Goal: Transaction & Acquisition: Purchase product/service

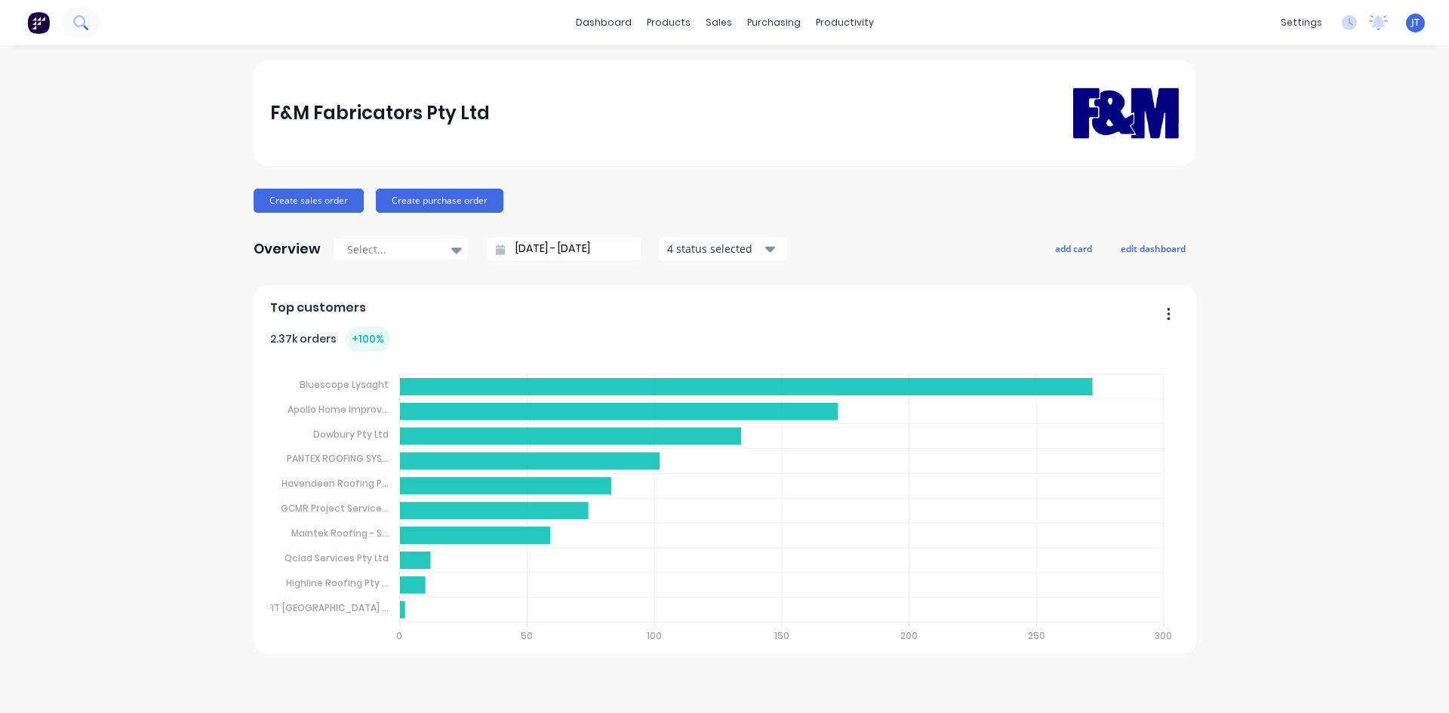
click at [73, 21] on icon at bounding box center [80, 22] width 14 height 14
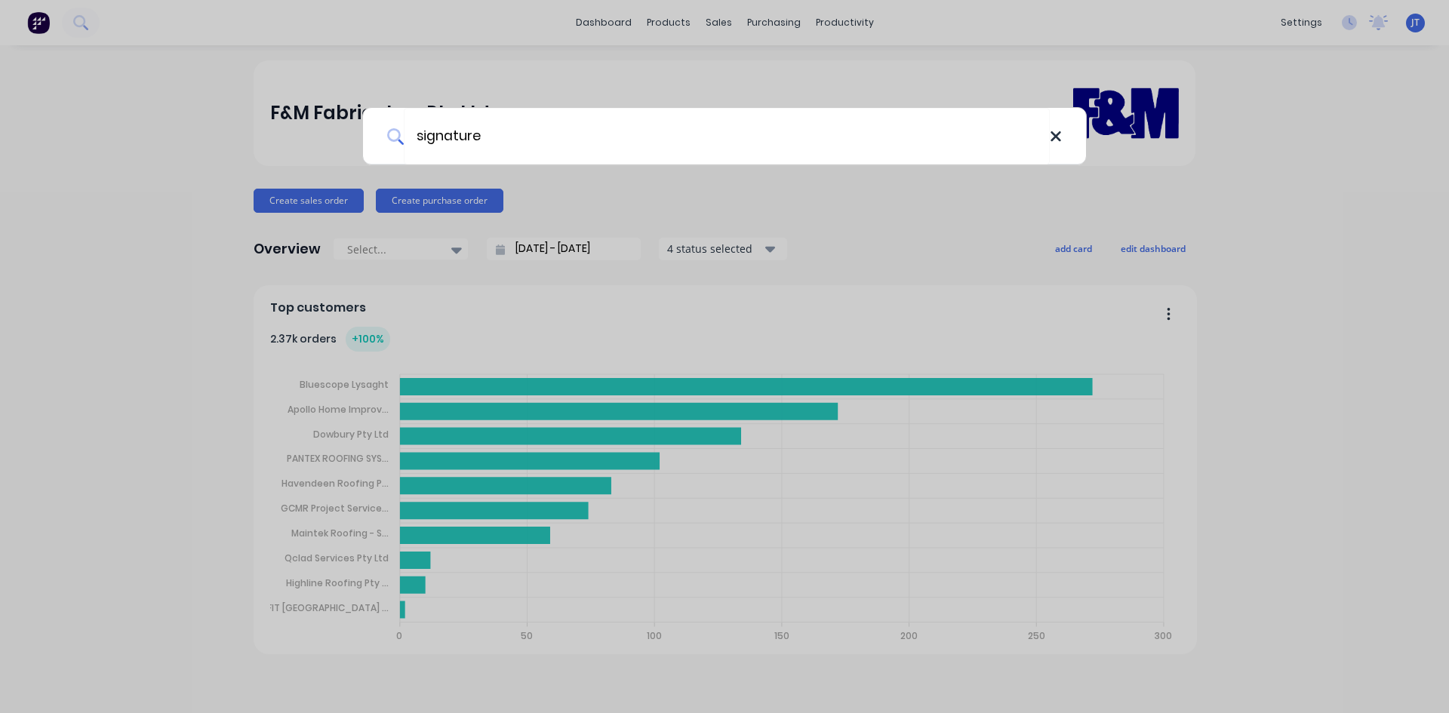
type input "signature"
click at [1058, 143] on icon at bounding box center [1056, 136] width 12 height 17
click at [200, 17] on div at bounding box center [724, 356] width 1449 height 713
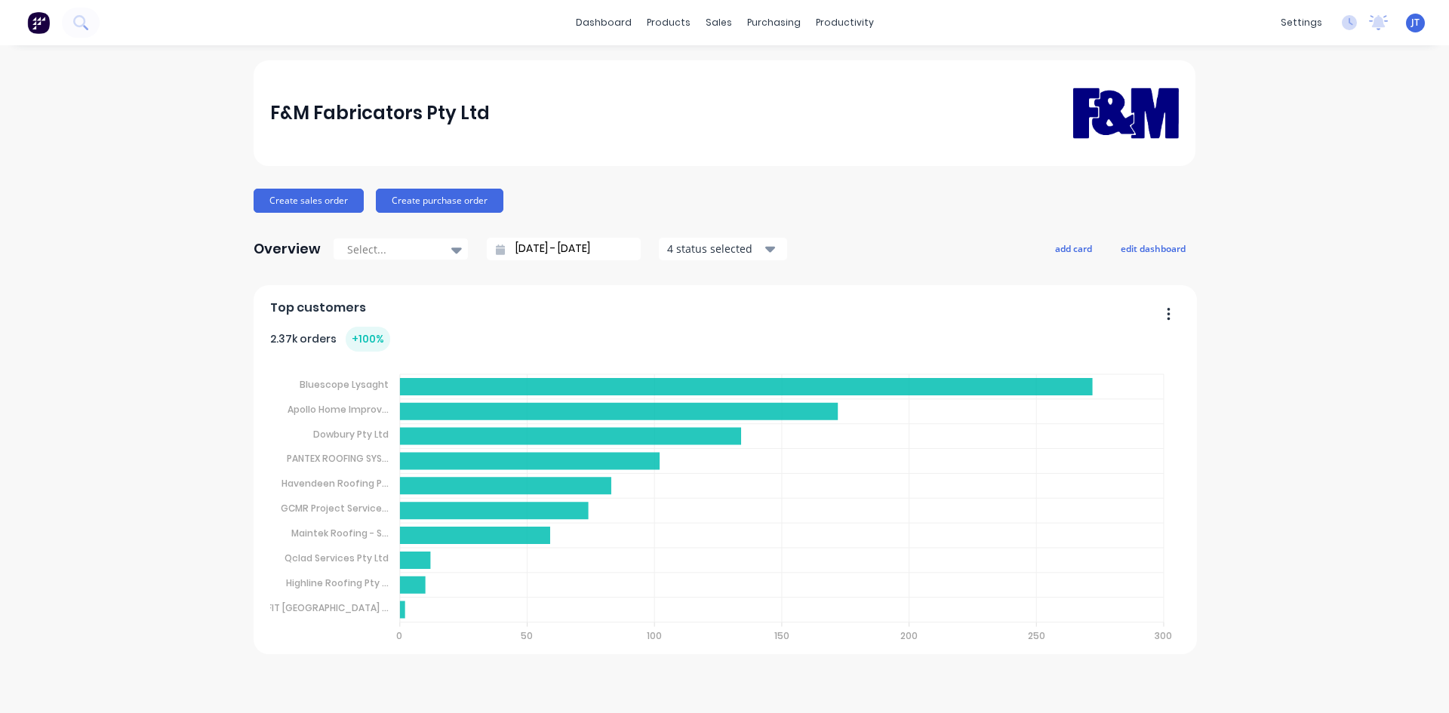
click at [42, 28] on img at bounding box center [38, 22] width 23 height 23
click at [97, 18] on button at bounding box center [81, 23] width 38 height 30
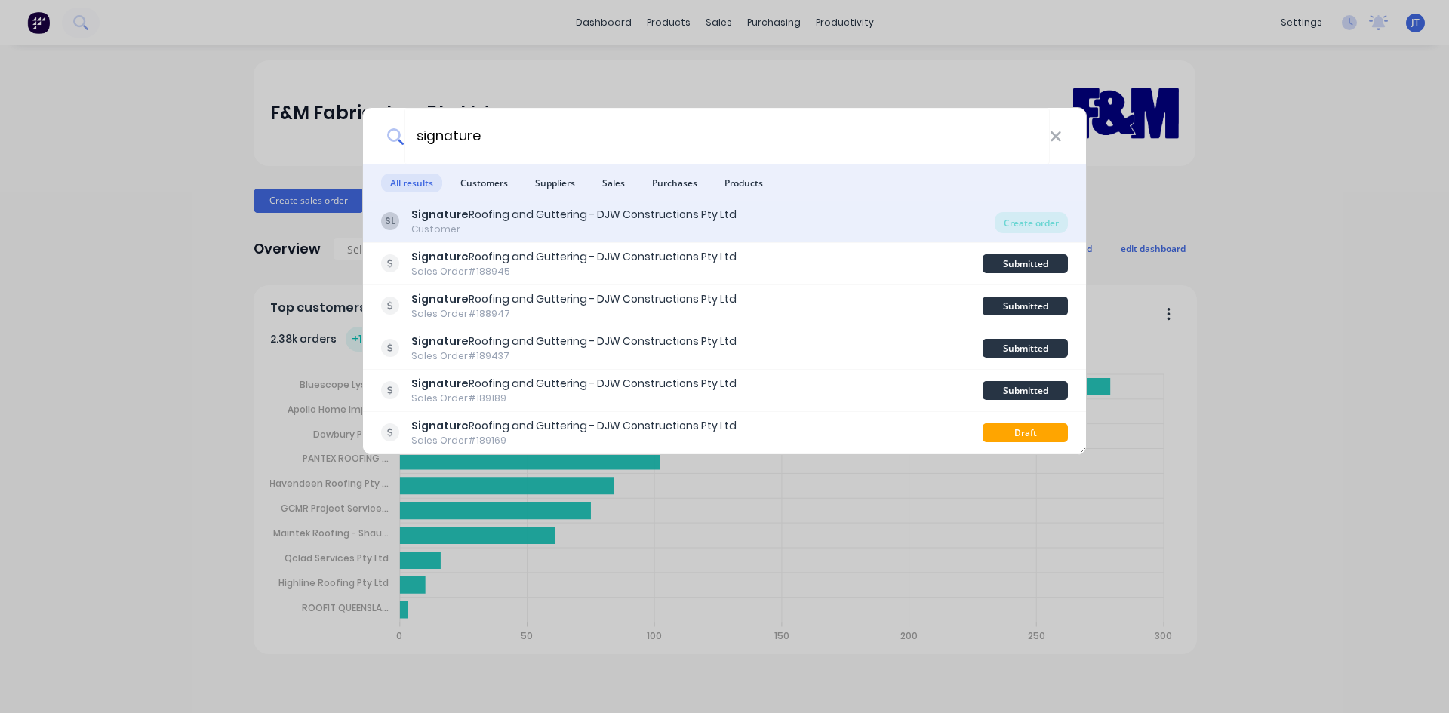
type input "signature"
click at [703, 217] on div "Signature Roofing and Guttering - DJW Constructions Pty Ltd" at bounding box center [573, 215] width 325 height 16
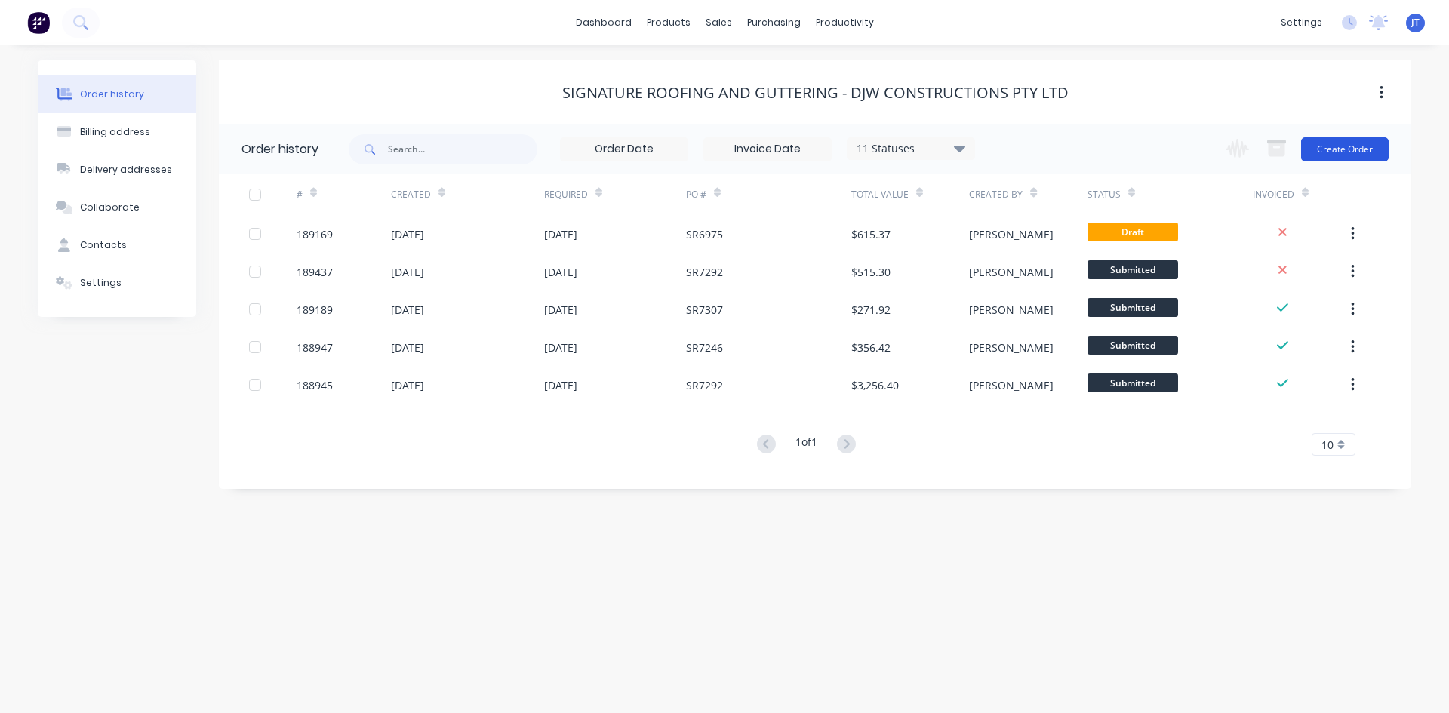
click at [1359, 146] on button "Create Order" at bounding box center [1345, 149] width 88 height 24
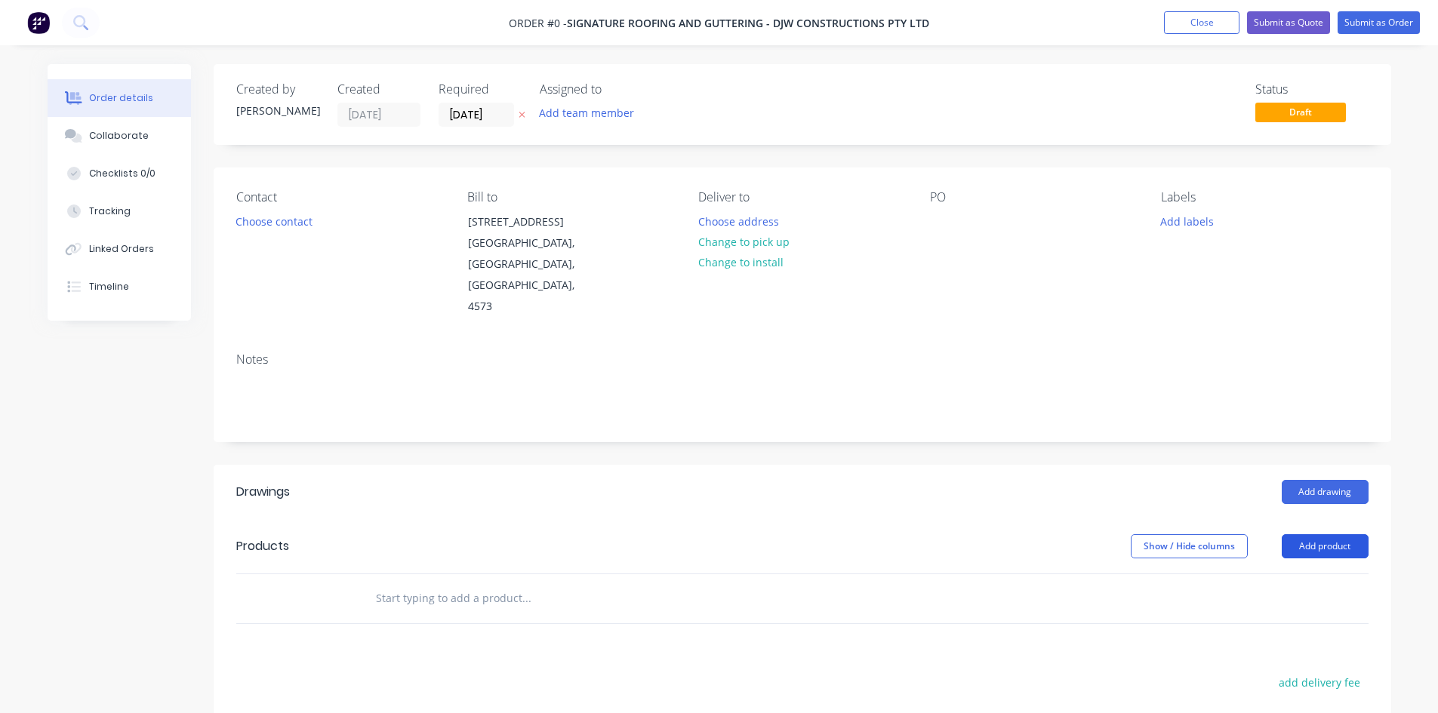
click at [1341, 534] on button "Add product" at bounding box center [1325, 546] width 87 height 24
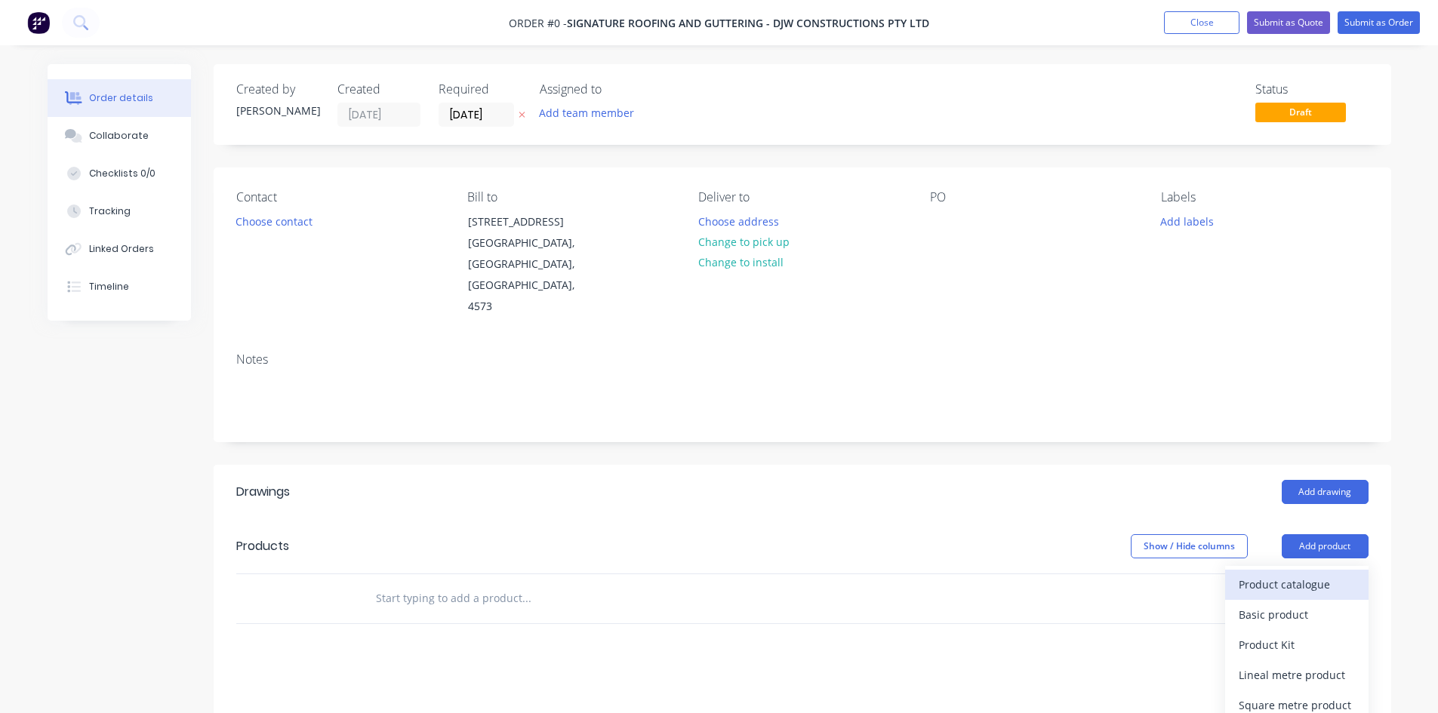
click at [1313, 574] on div "Product catalogue" at bounding box center [1297, 585] width 116 height 22
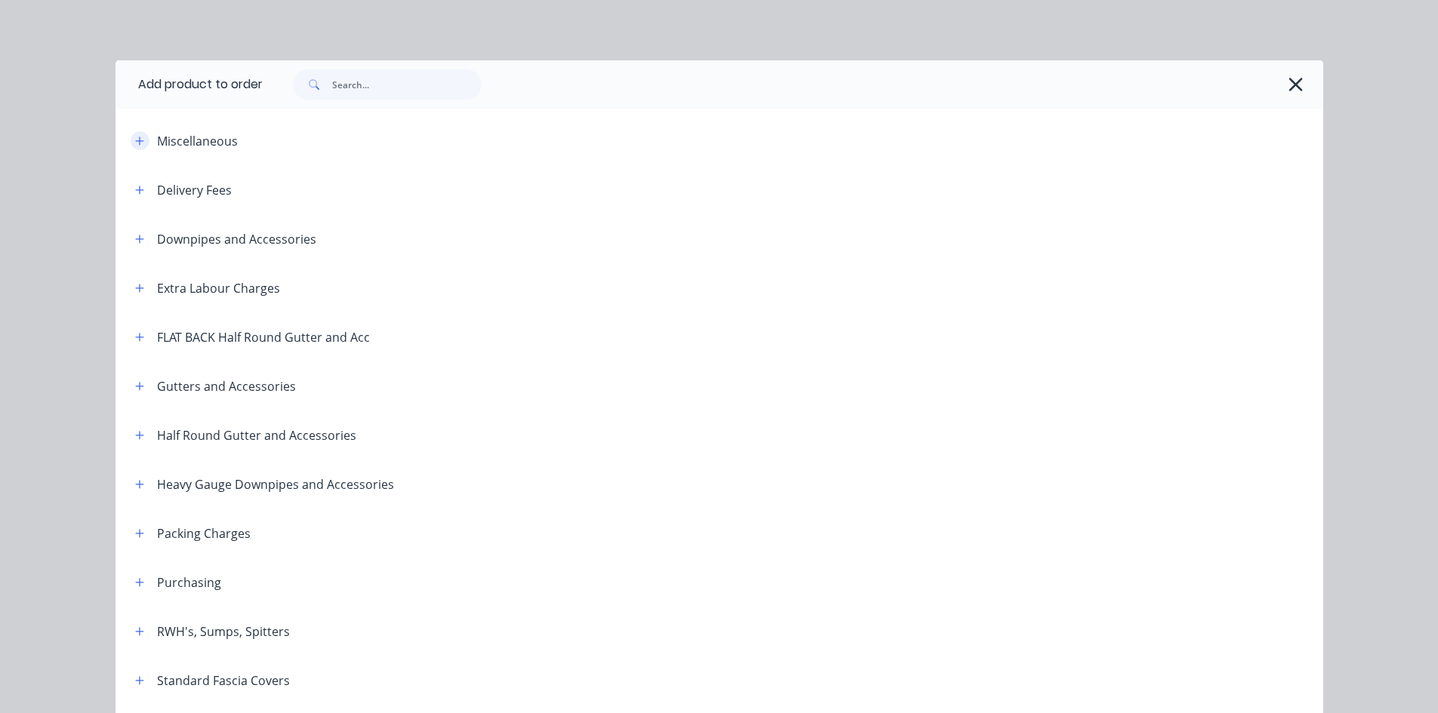
click at [135, 144] on icon "button" at bounding box center [139, 141] width 9 height 11
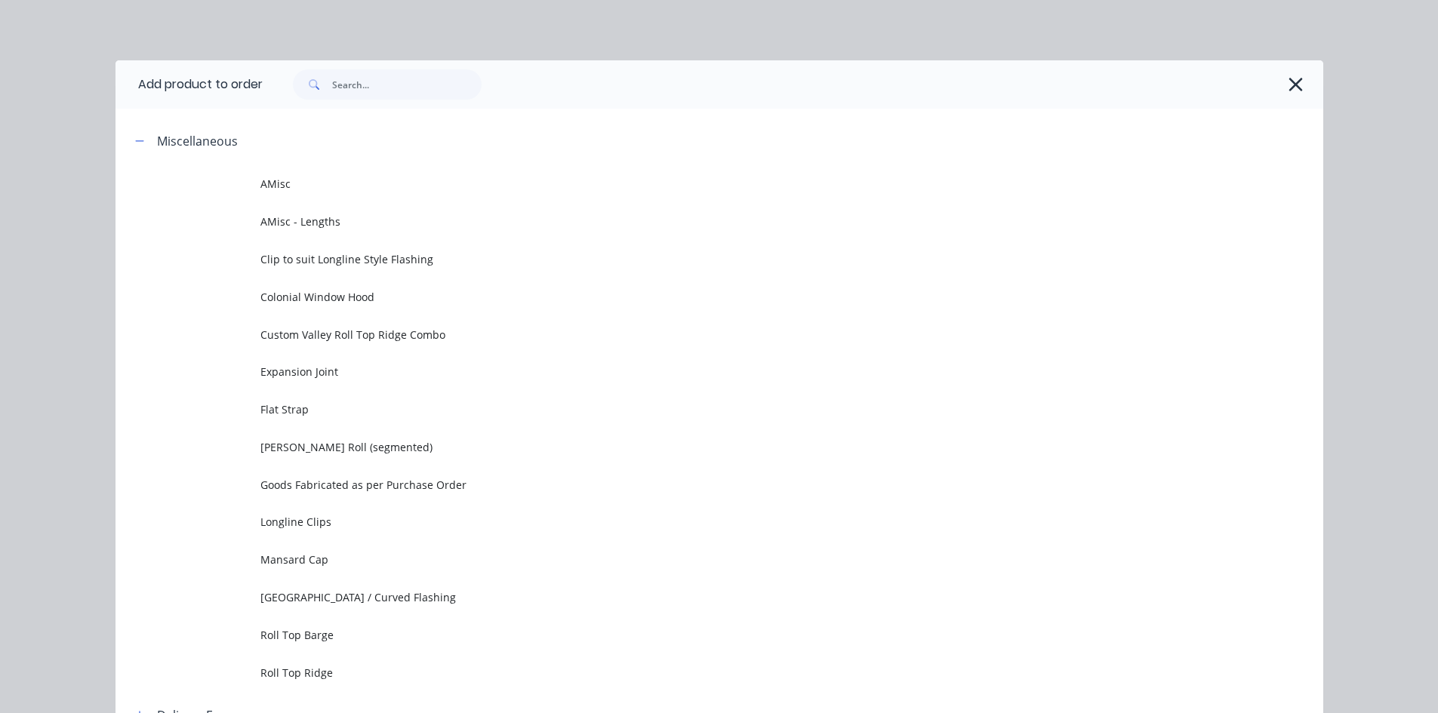
scroll to position [251, 0]
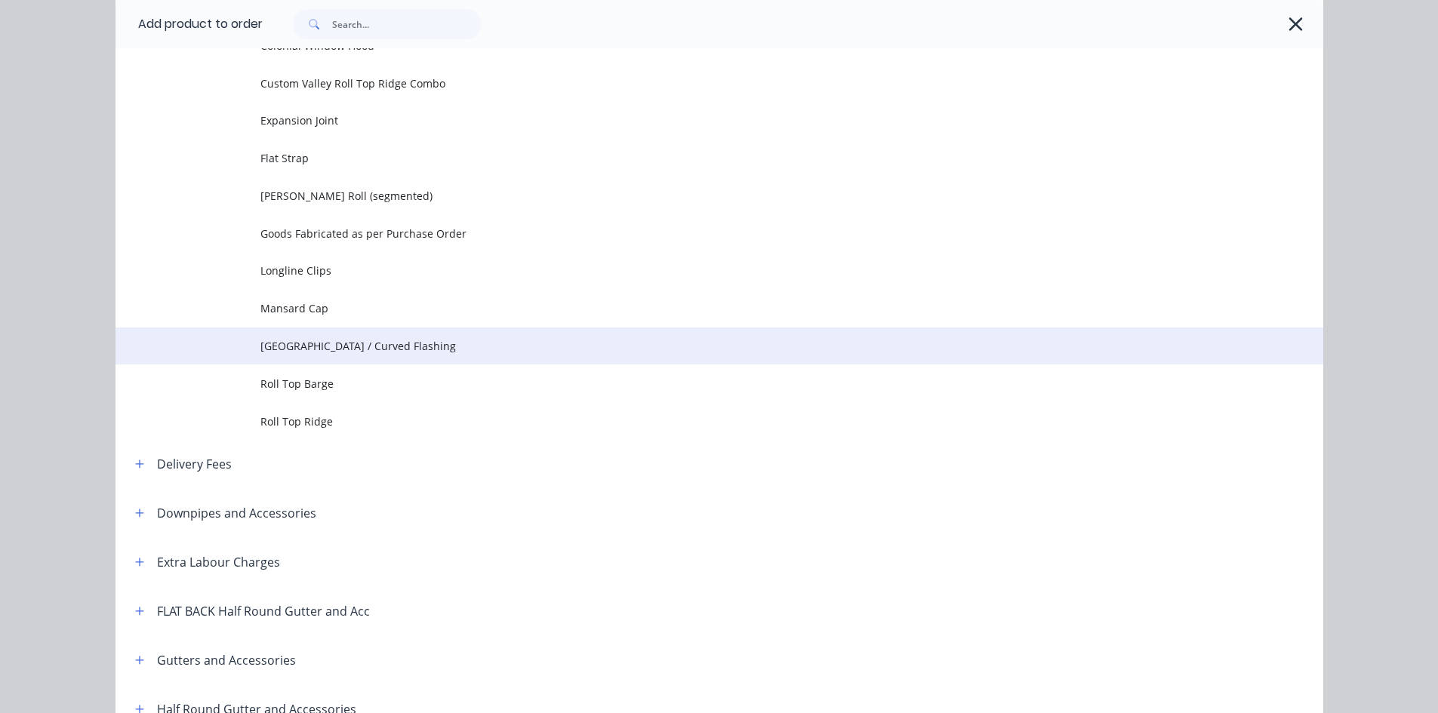
click at [451, 346] on span "Pittsburgh / Curved Flashing" at bounding box center [685, 346] width 850 height 16
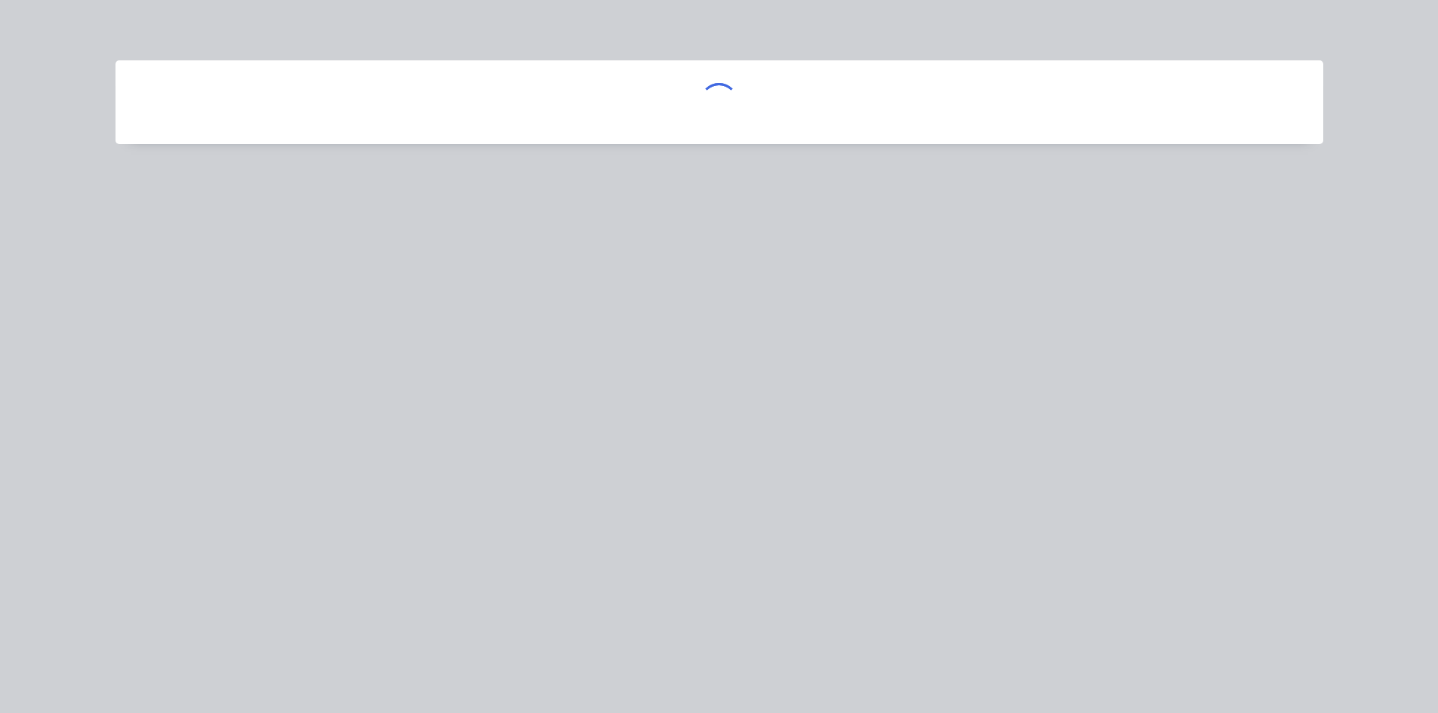
scroll to position [0, 0]
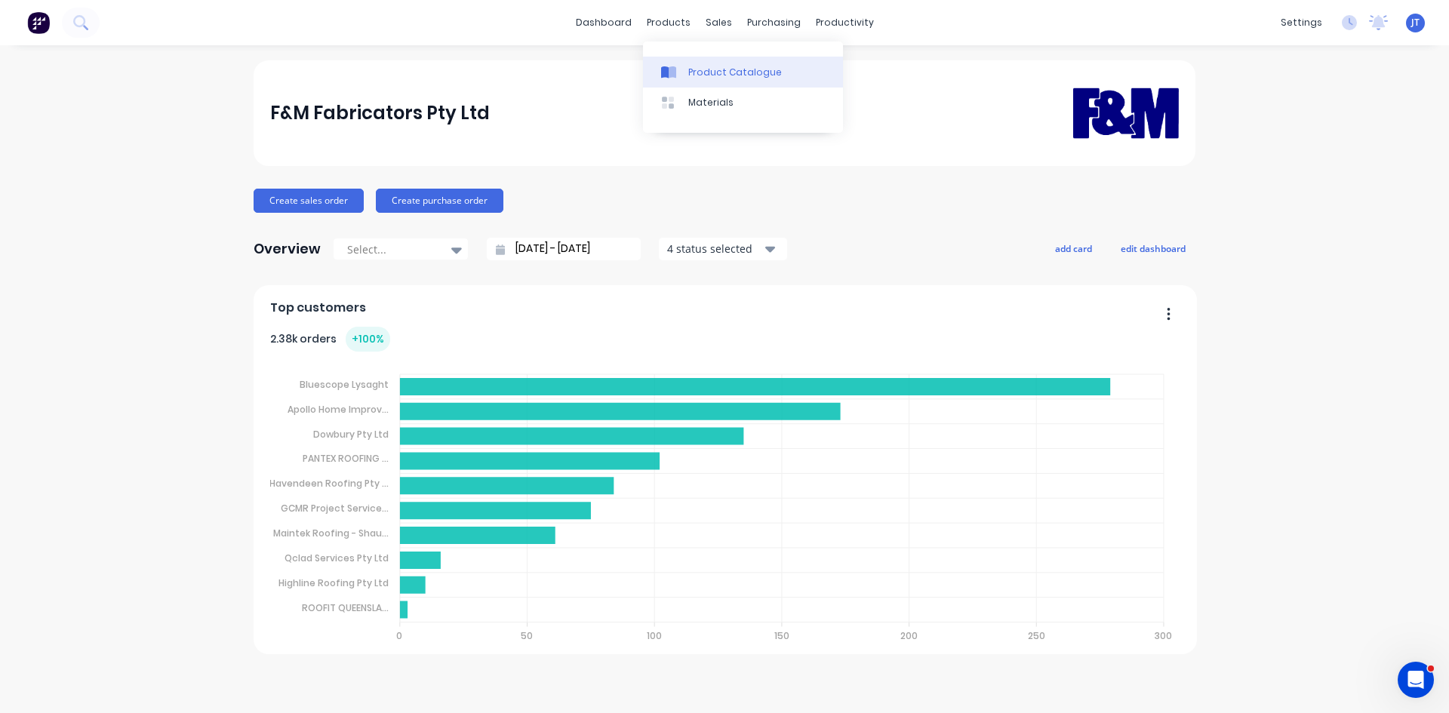
click at [723, 62] on link "Product Catalogue" at bounding box center [743, 72] width 200 height 30
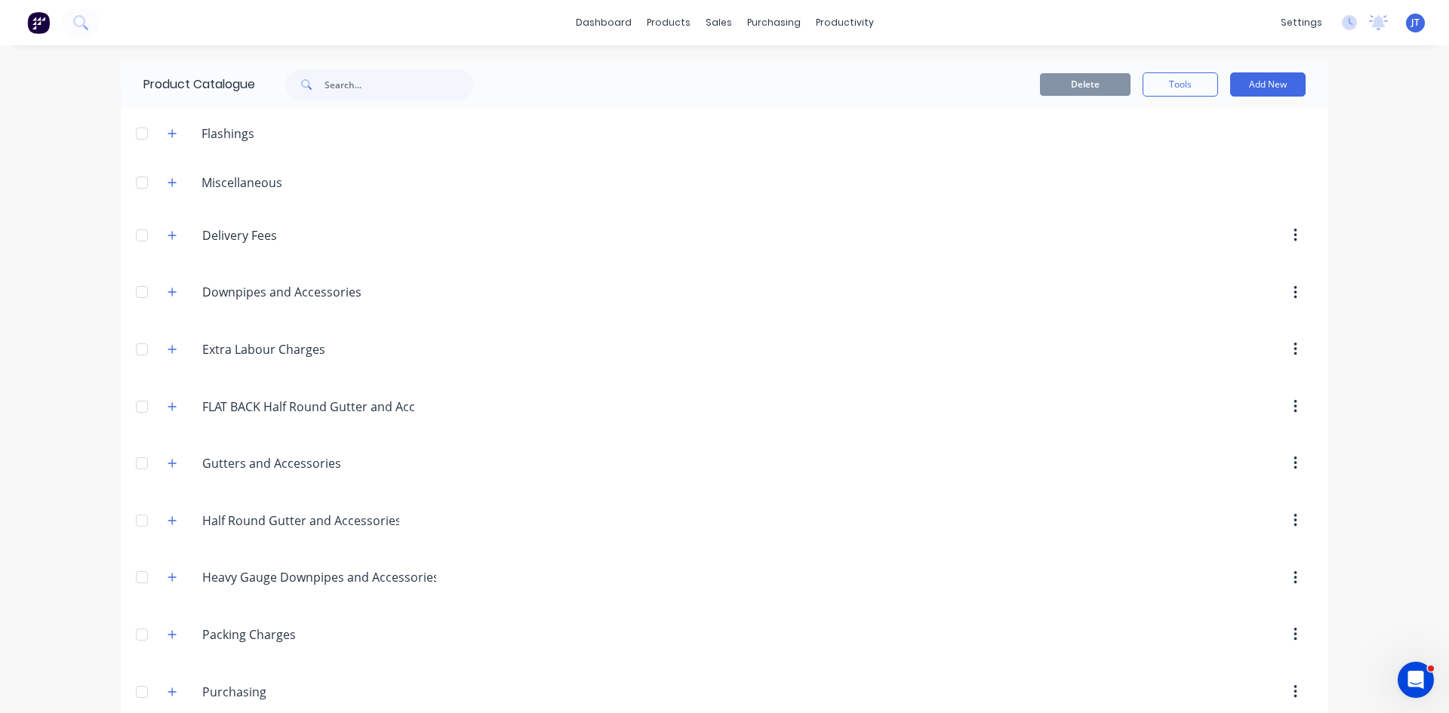
click at [34, 28] on img at bounding box center [38, 22] width 23 height 23
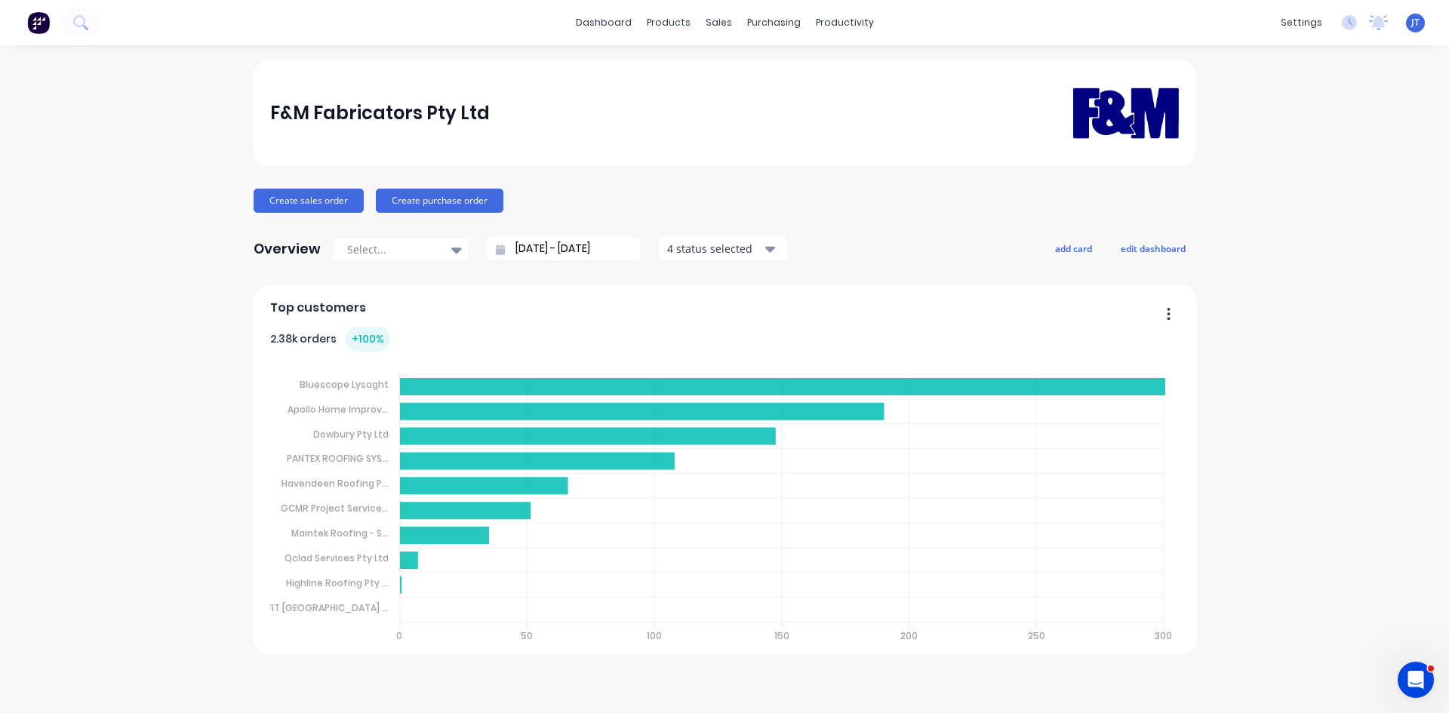
click at [51, 120] on div "F&M Fabricators Pty Ltd Create sales order Create purchase order Overview Selec…" at bounding box center [724, 379] width 1449 height 638
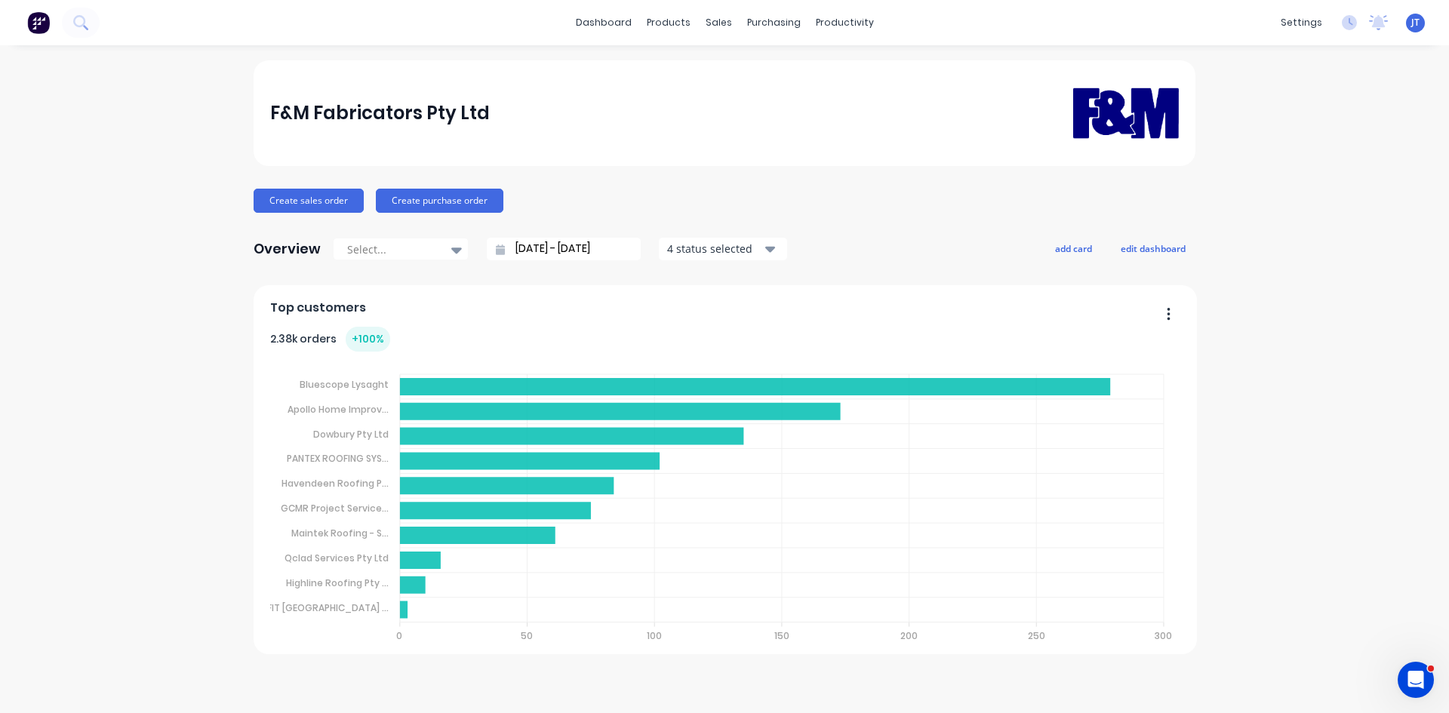
click at [155, 407] on div "F&M Fabricators Pty Ltd Create sales order Create purchase order Overview Selec…" at bounding box center [724, 379] width 1449 height 638
